Goal: Task Accomplishment & Management: Complete application form

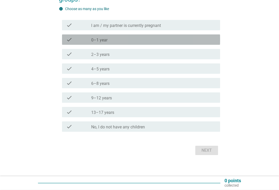
scroll to position [64, 0]
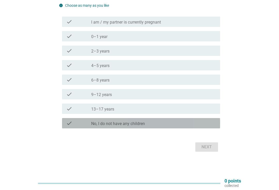
click at [178, 126] on div "check_box_outline_blank No, I do not have any children" at bounding box center [153, 123] width 125 height 6
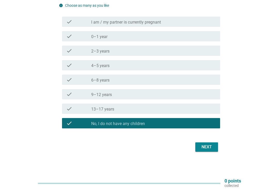
click at [204, 148] on div "Next" at bounding box center [207, 147] width 14 height 6
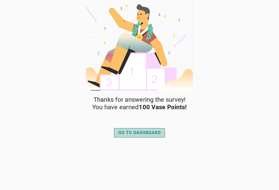
click at [121, 134] on div "GO TO DASHBOARD" at bounding box center [139, 132] width 42 height 6
